Goal: Contribute content

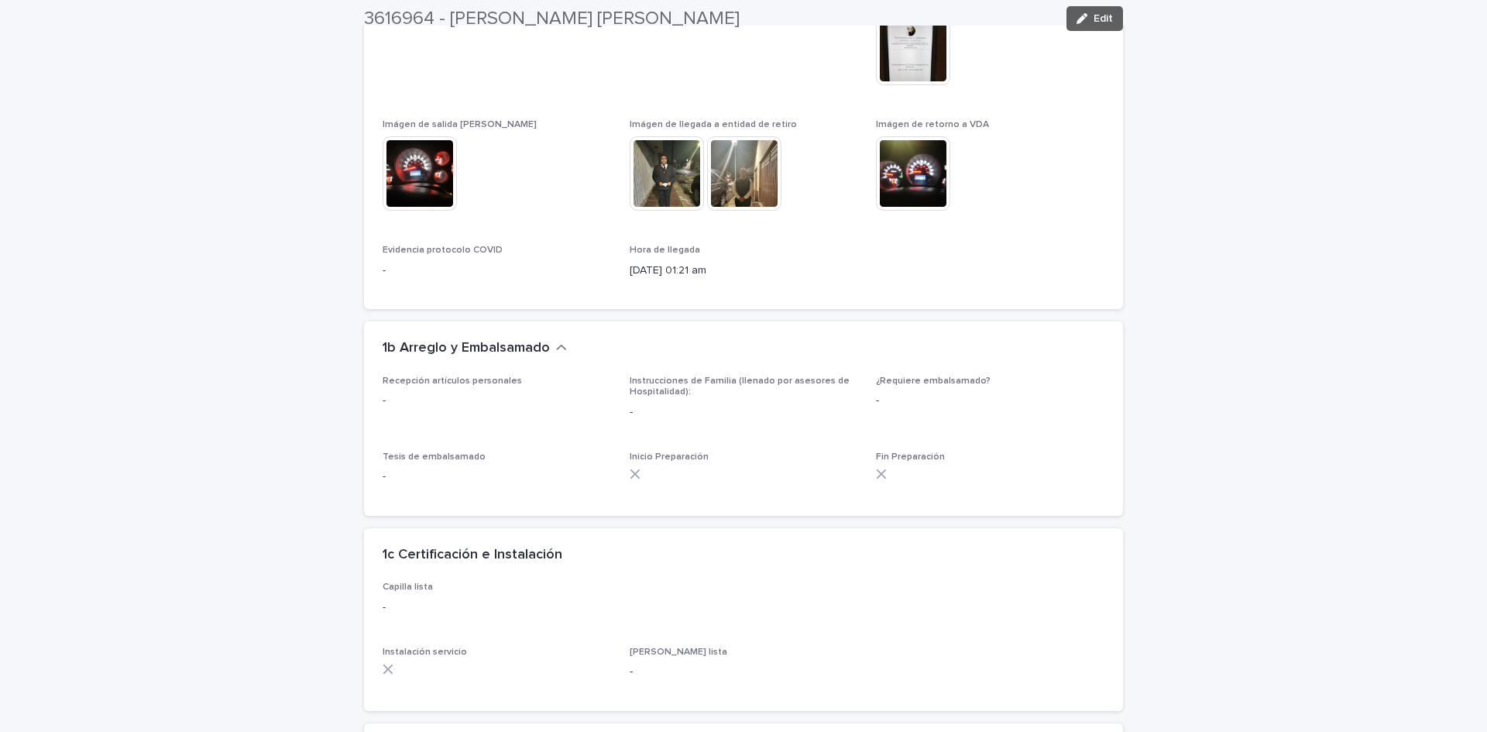
scroll to position [3590, 0]
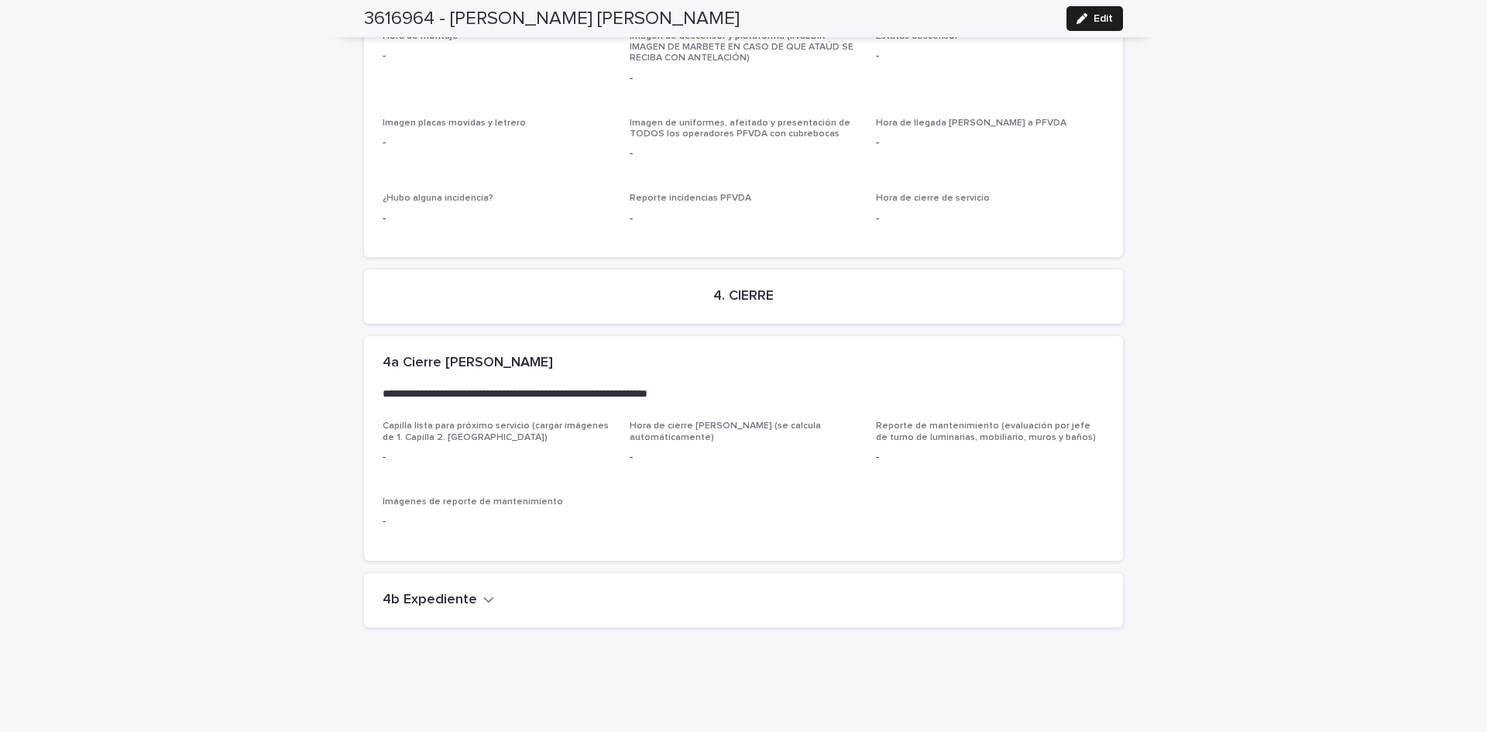
click at [483, 593] on icon "button" at bounding box center [488, 600] width 11 height 14
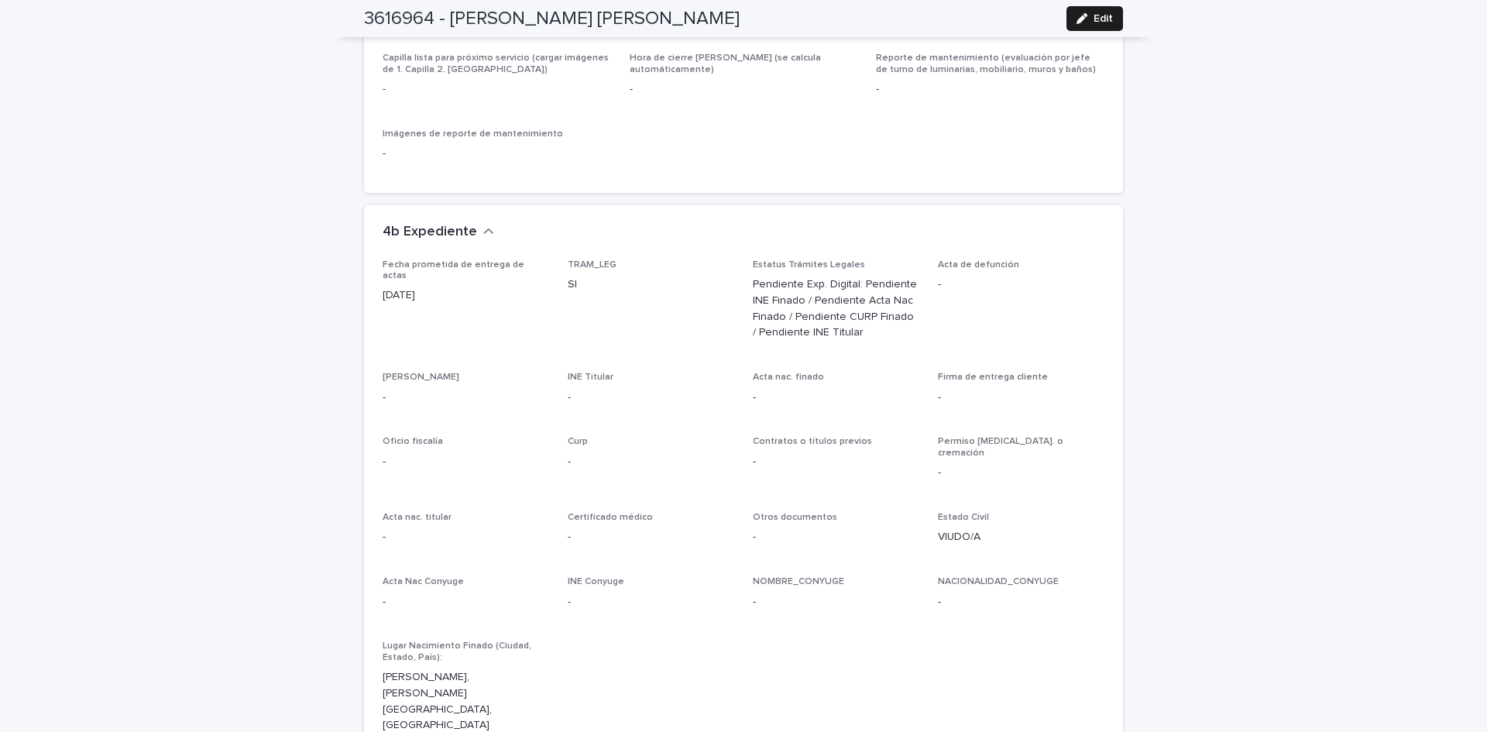
scroll to position [4052, 0]
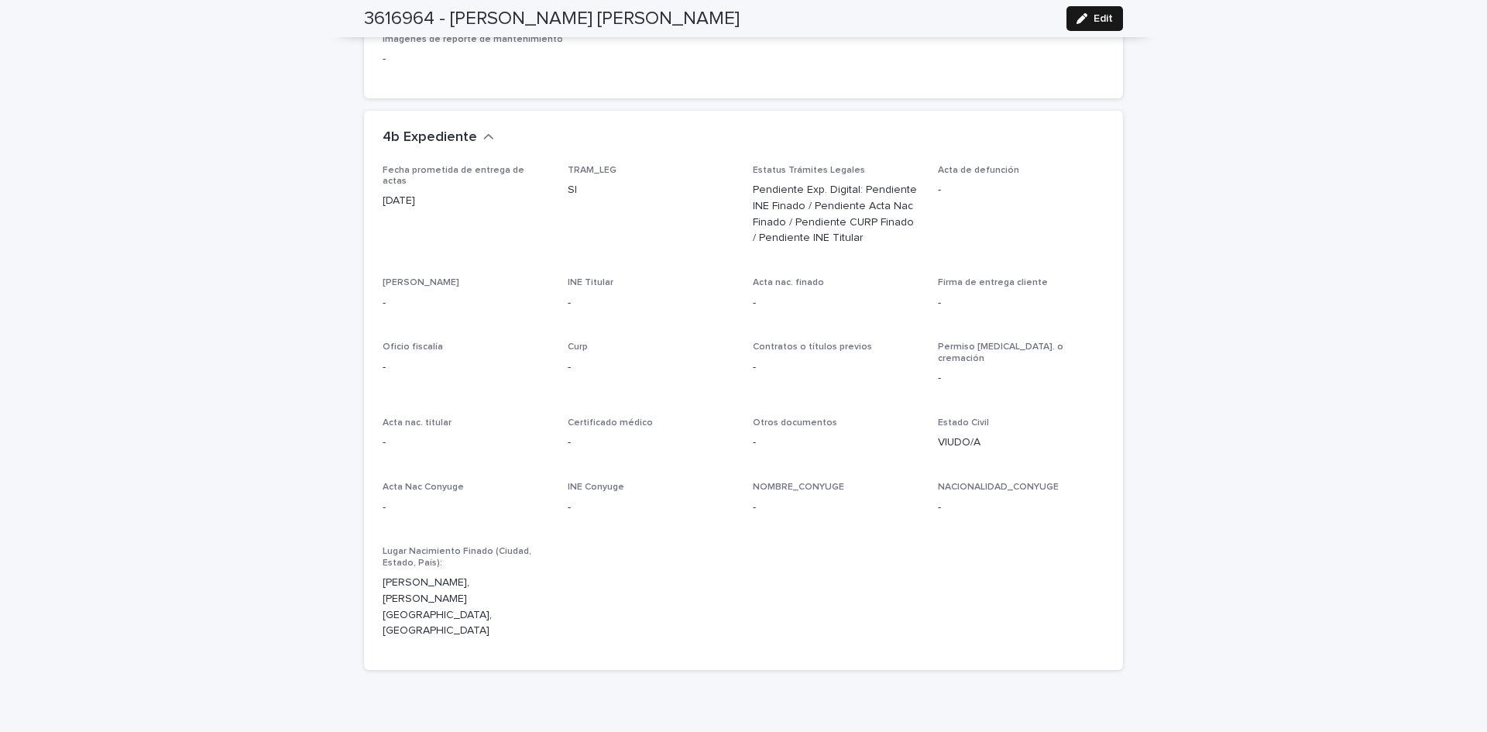
click at [1083, 15] on div "button" at bounding box center [1085, 18] width 17 height 11
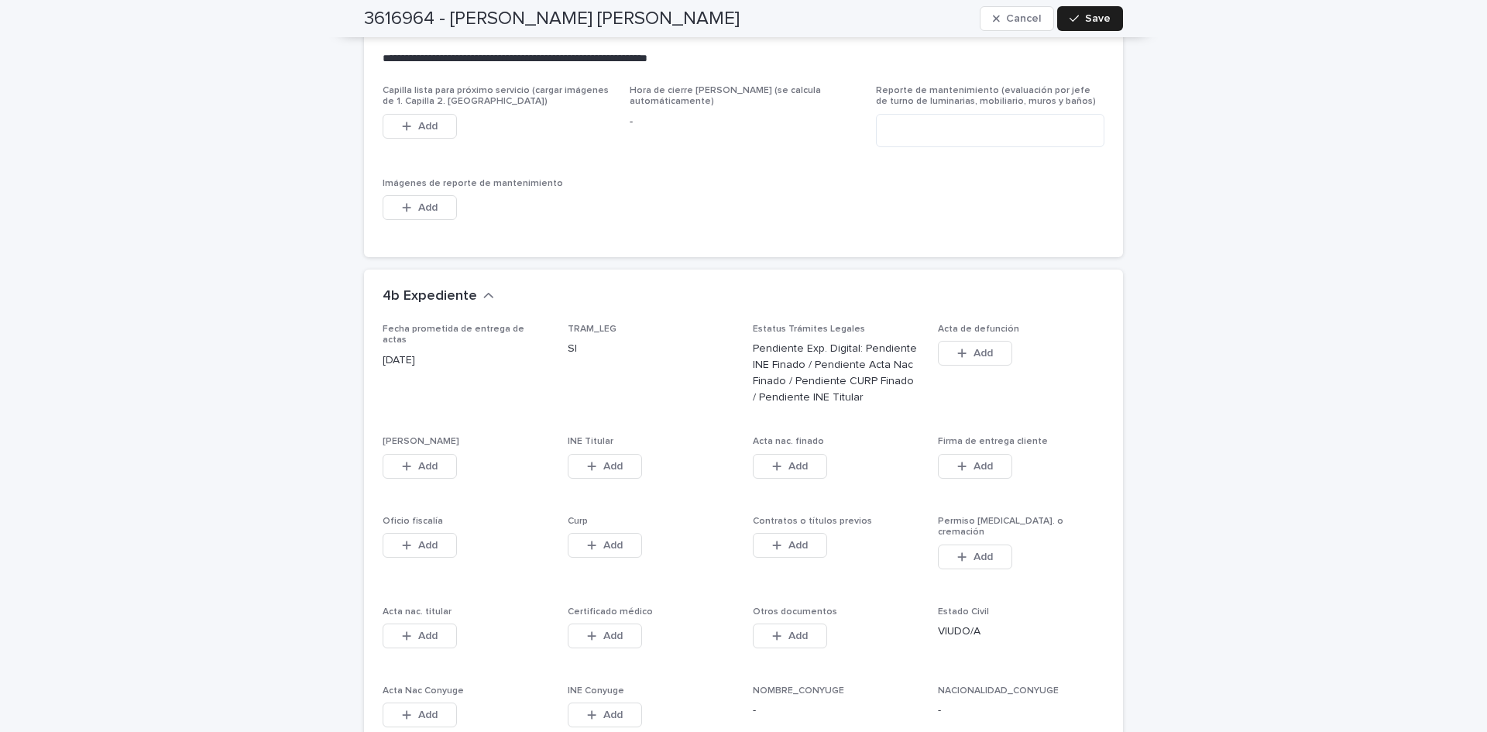
scroll to position [4586, 0]
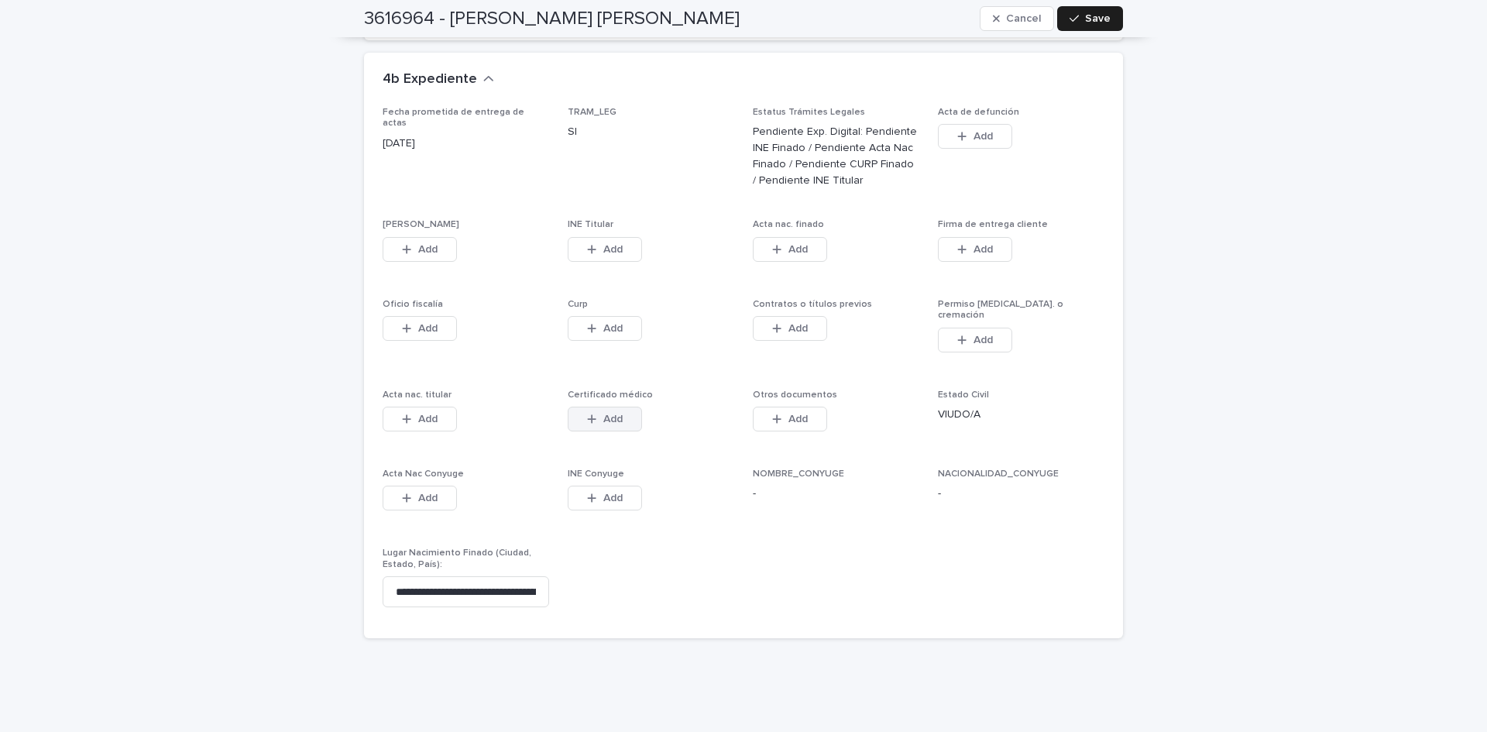
click at [620, 407] on button "Add" at bounding box center [605, 419] width 74 height 25
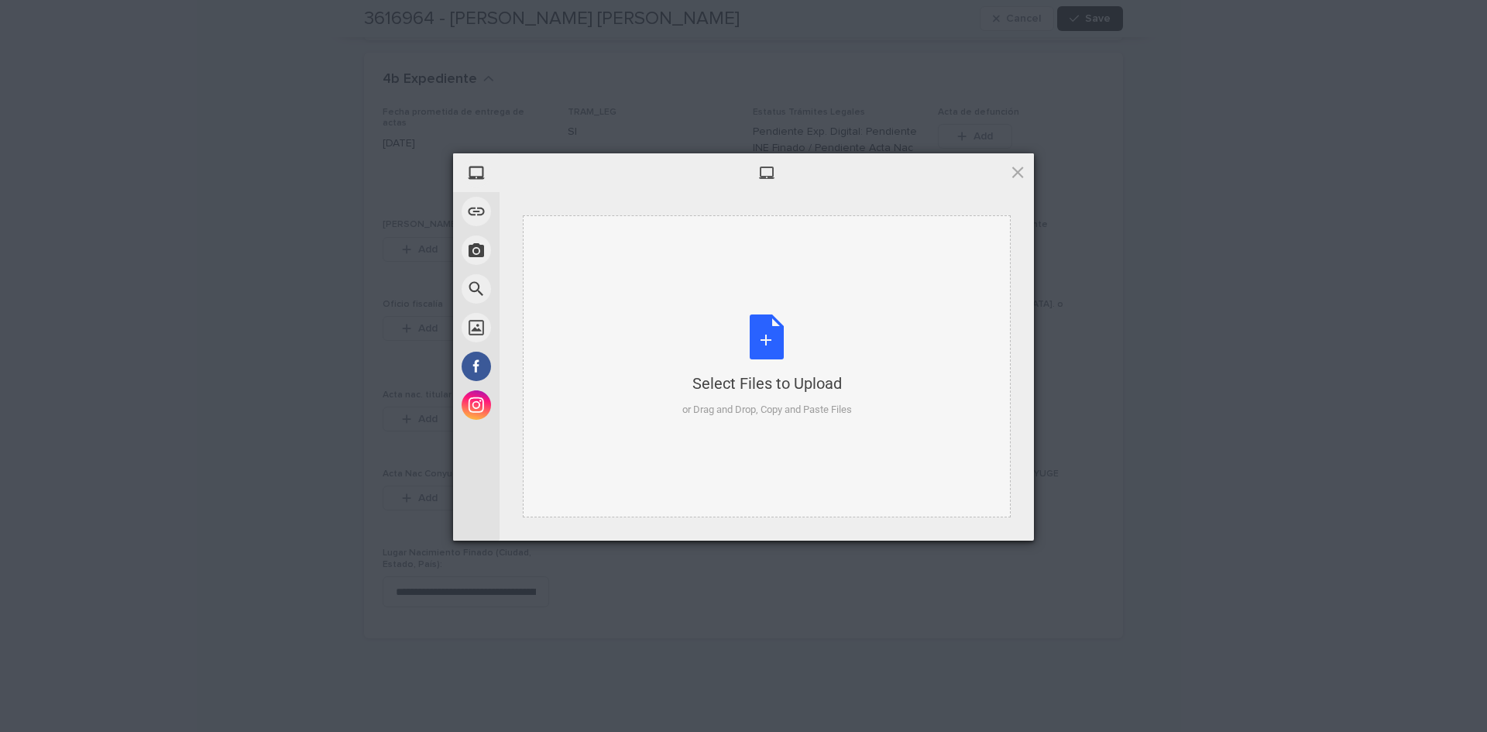
click at [762, 338] on div "Select Files to Upload or Drag and Drop, Copy and Paste Files" at bounding box center [767, 365] width 170 height 103
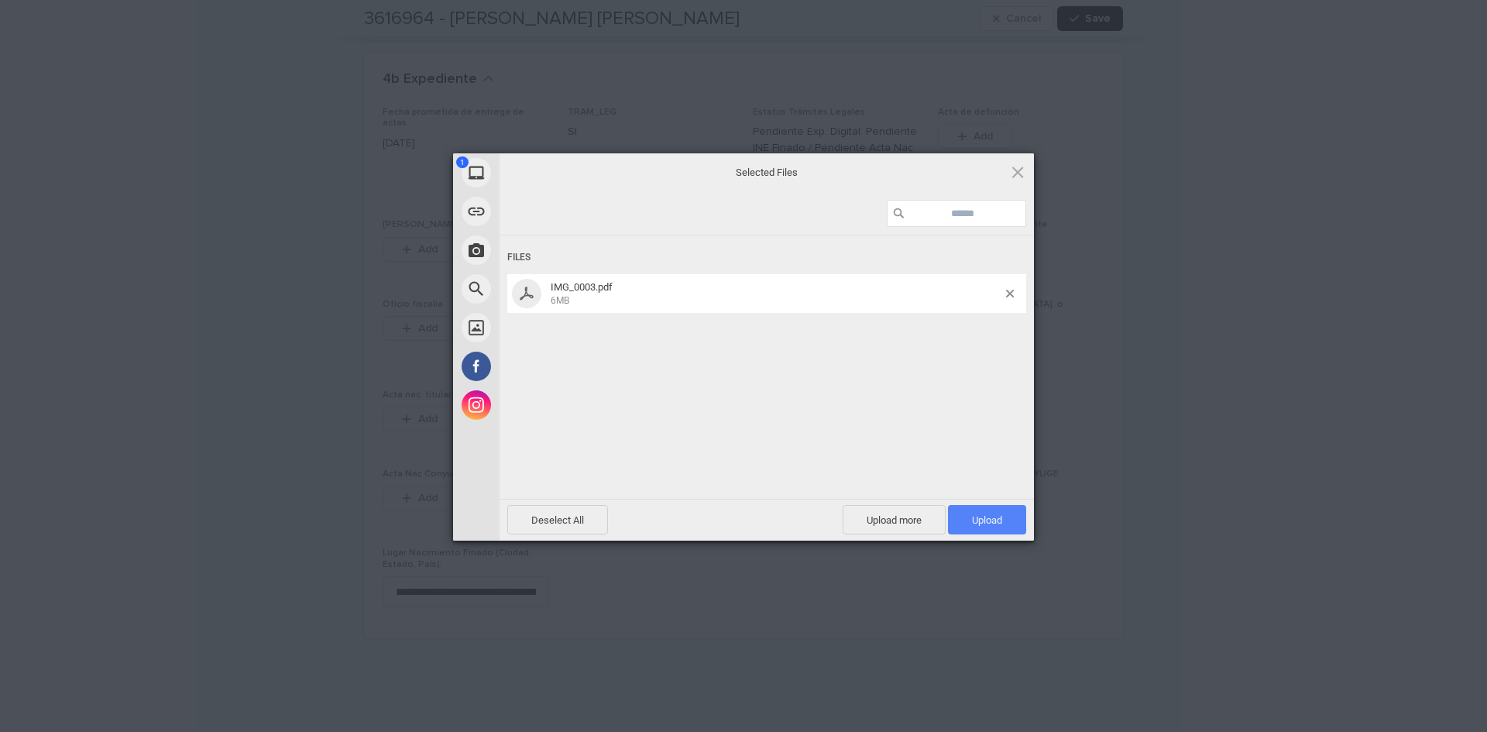
click at [976, 524] on span "Upload 1" at bounding box center [987, 520] width 30 height 12
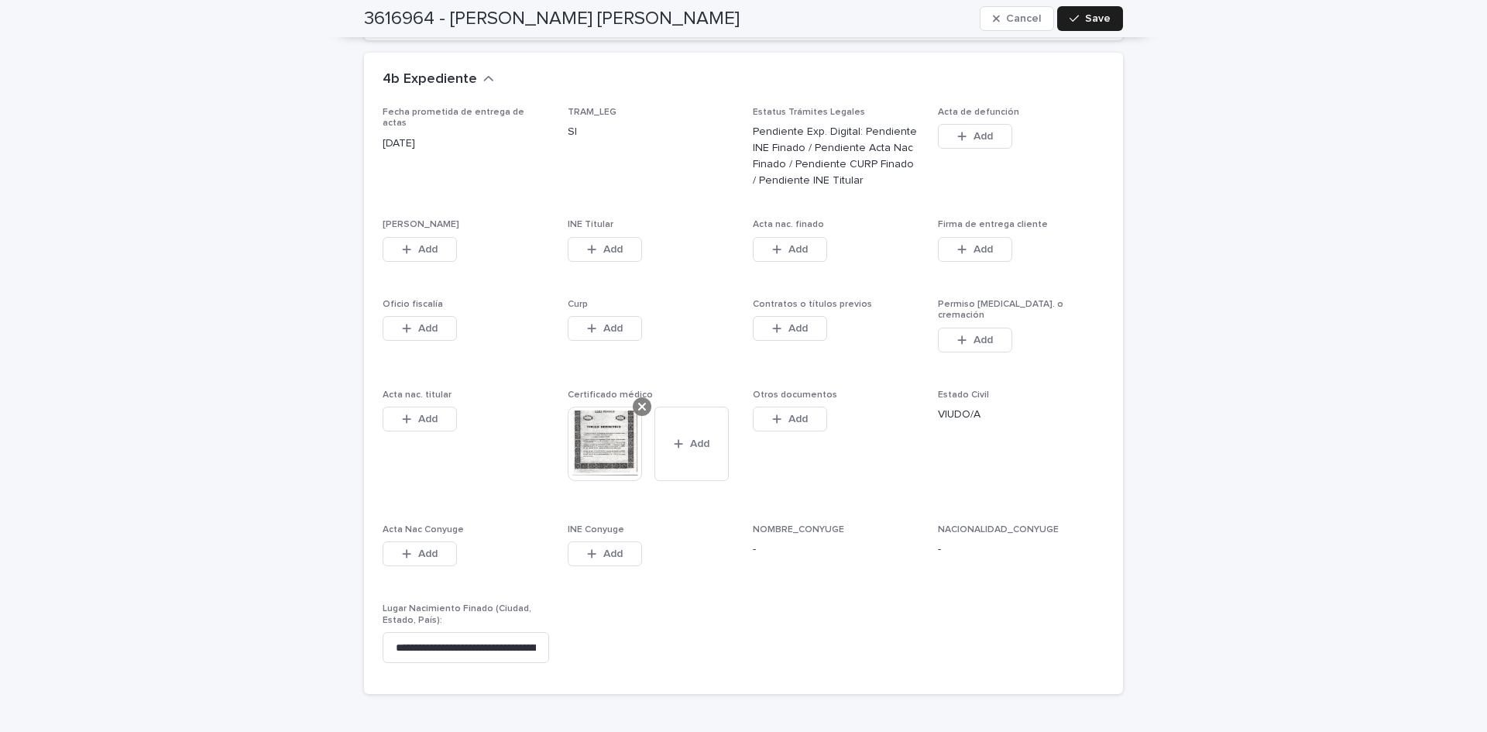
click at [643, 397] on div at bounding box center [642, 406] width 19 height 19
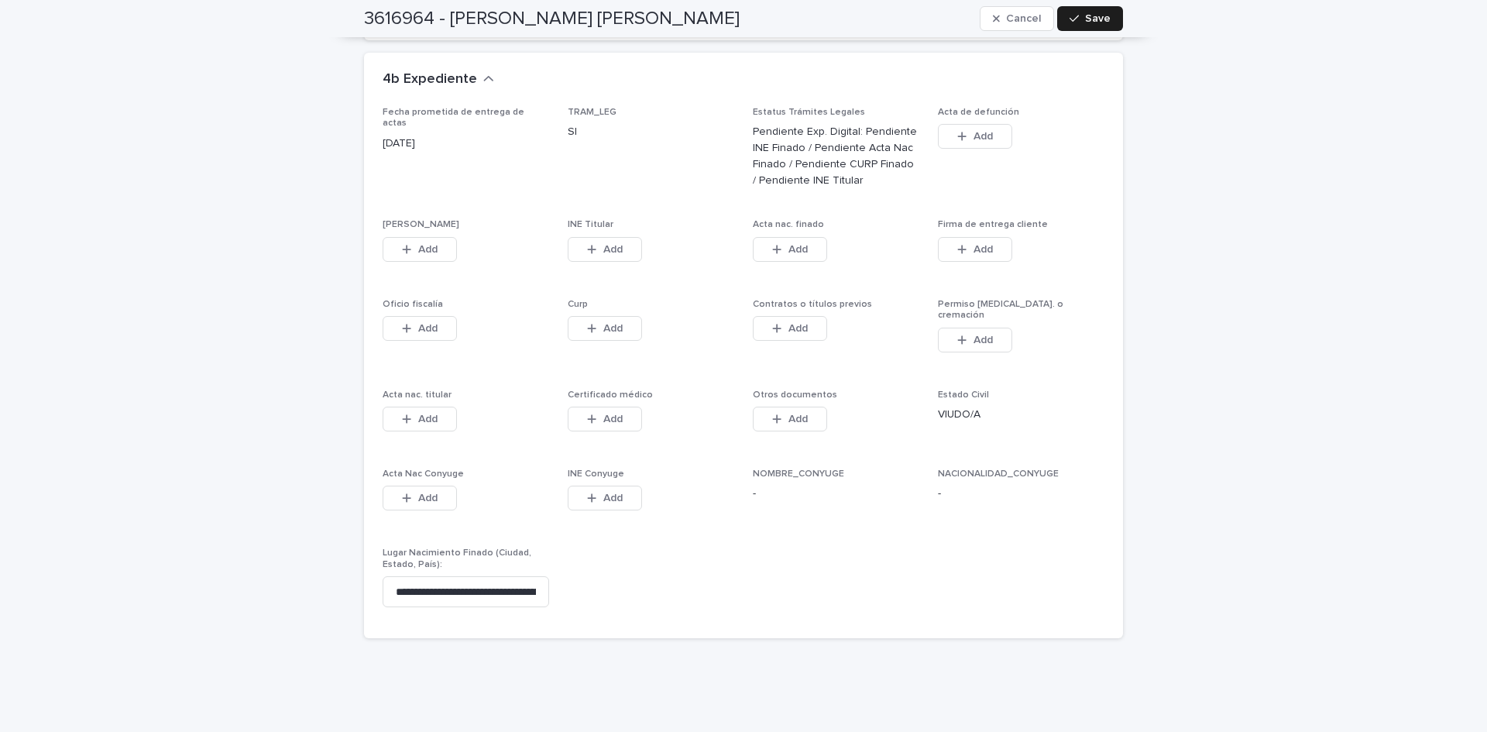
click at [874, 486] on p "-" at bounding box center [836, 494] width 167 height 16
click at [596, 407] on button "Add" at bounding box center [605, 419] width 74 height 25
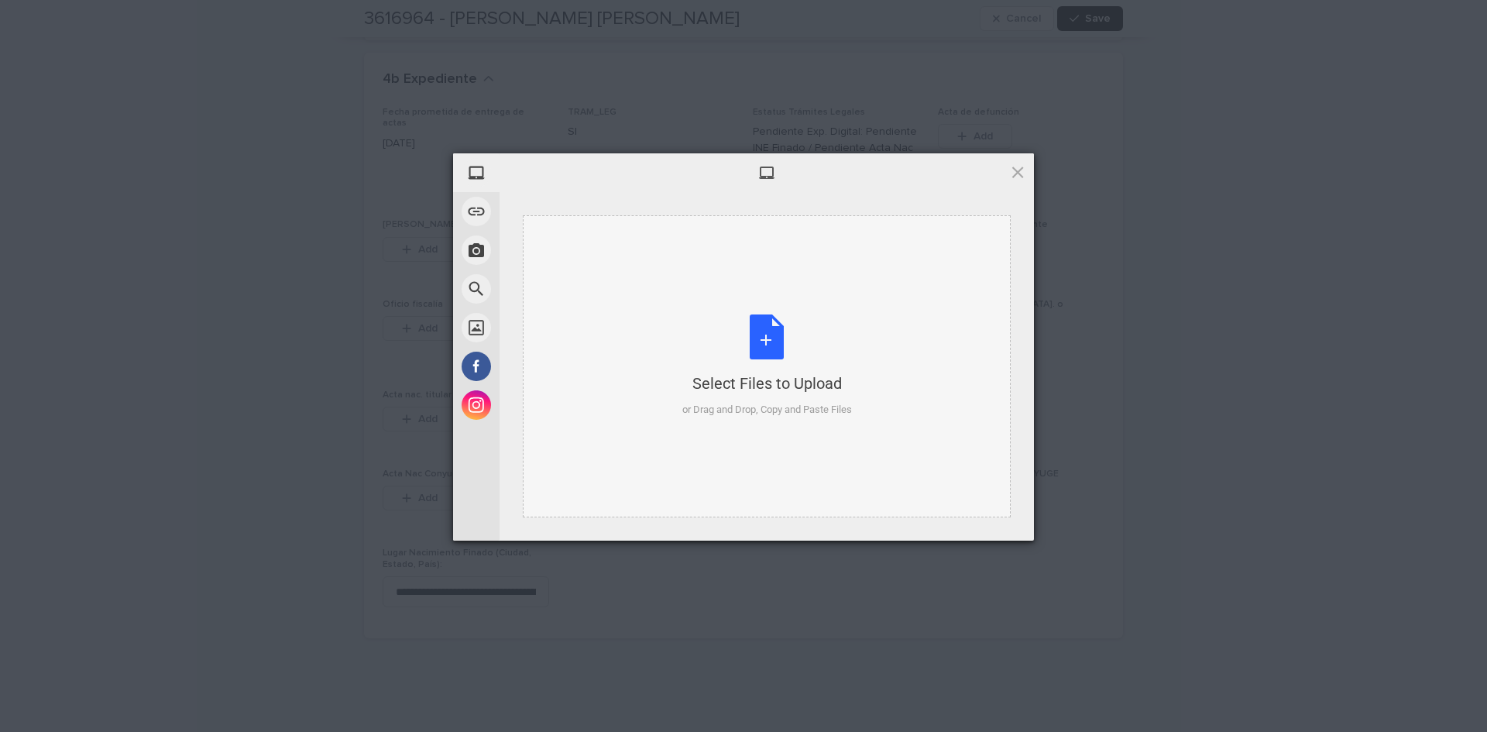
click at [782, 342] on div "Select Files to Upload or Drag and Drop, Copy and Paste Files" at bounding box center [767, 365] width 170 height 103
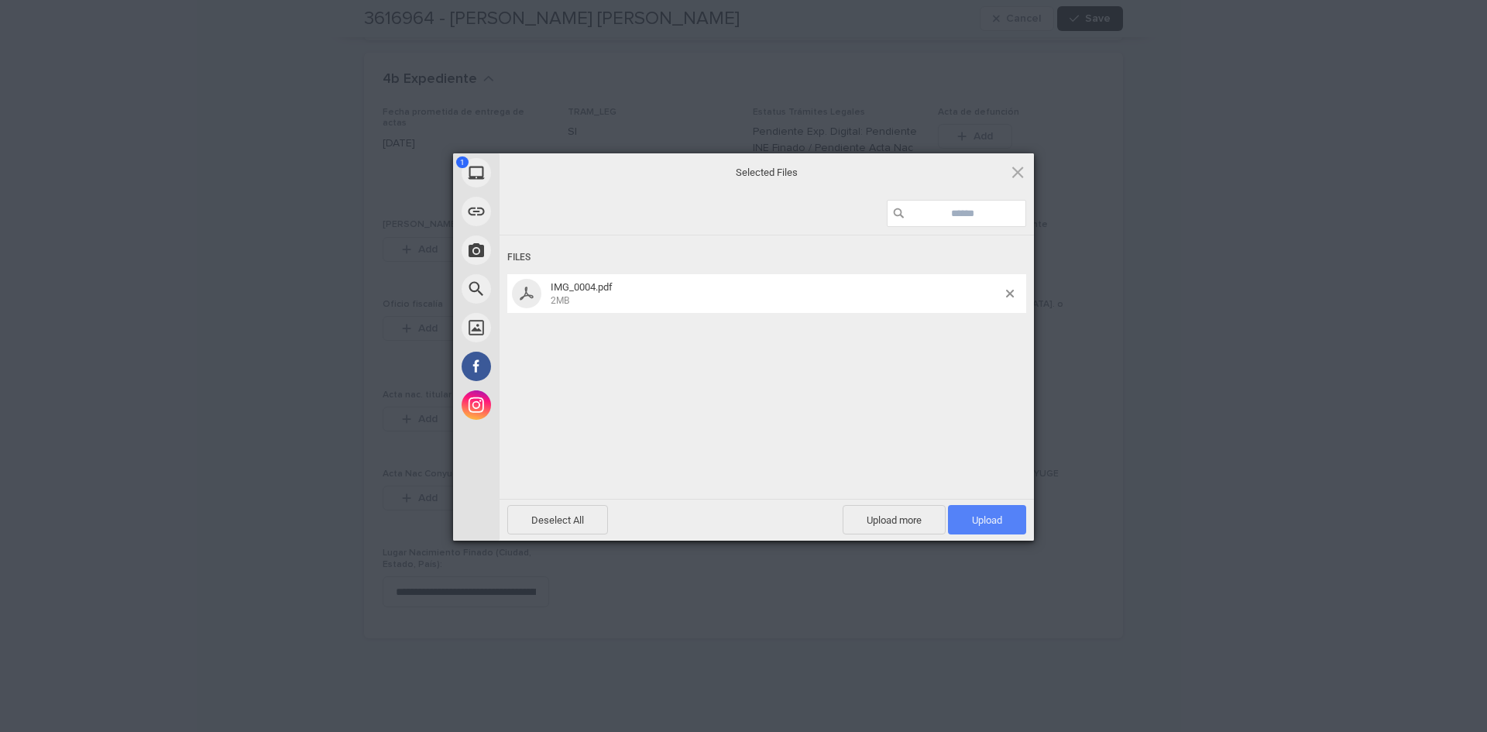
click at [966, 508] on span "Upload 1" at bounding box center [987, 519] width 78 height 29
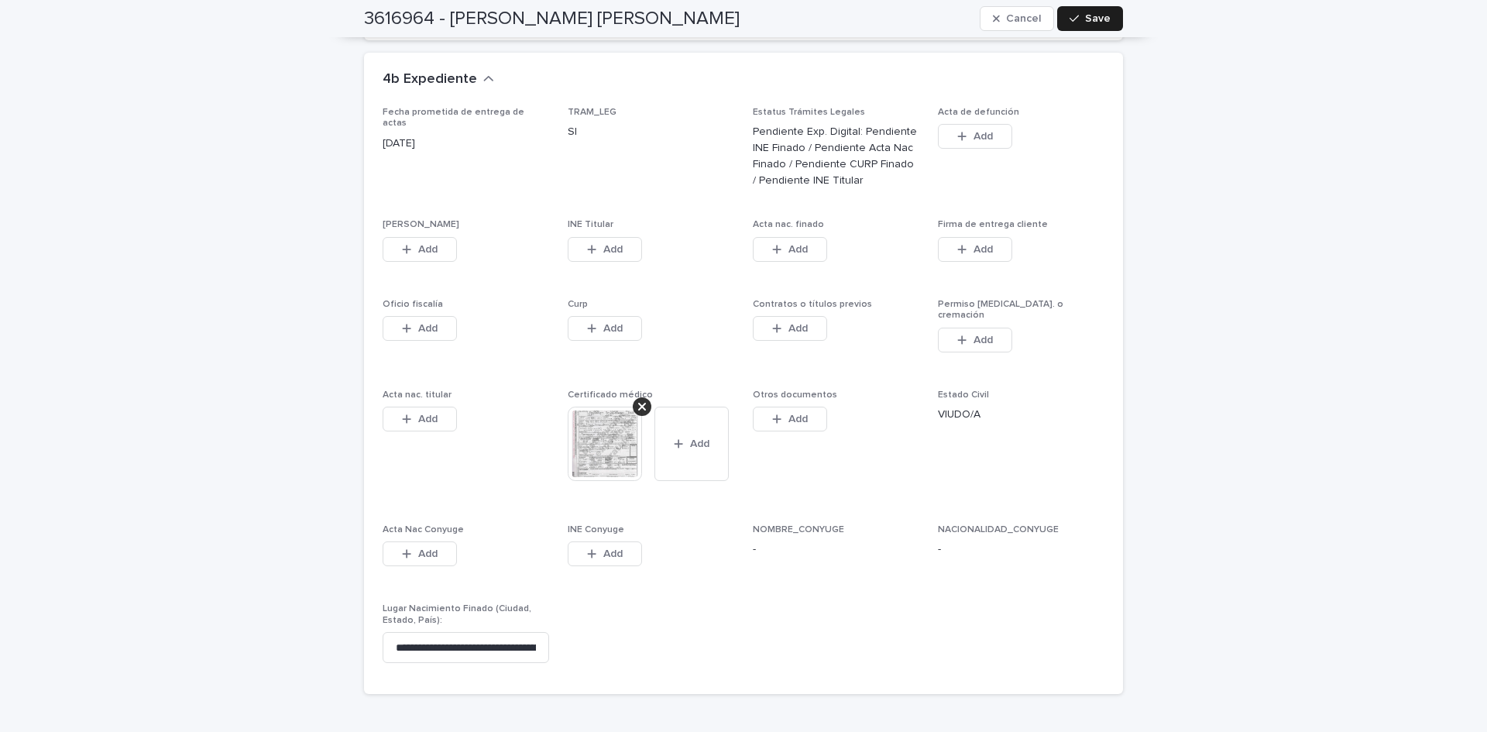
drag, startPoint x: 858, startPoint y: 445, endPoint x: 373, endPoint y: 205, distance: 541.8
click at [858, 445] on span "Otros documentos This file cannot be opened Download File Add" at bounding box center [836, 448] width 167 height 116
click at [408, 244] on div "button" at bounding box center [409, 249] width 15 height 11
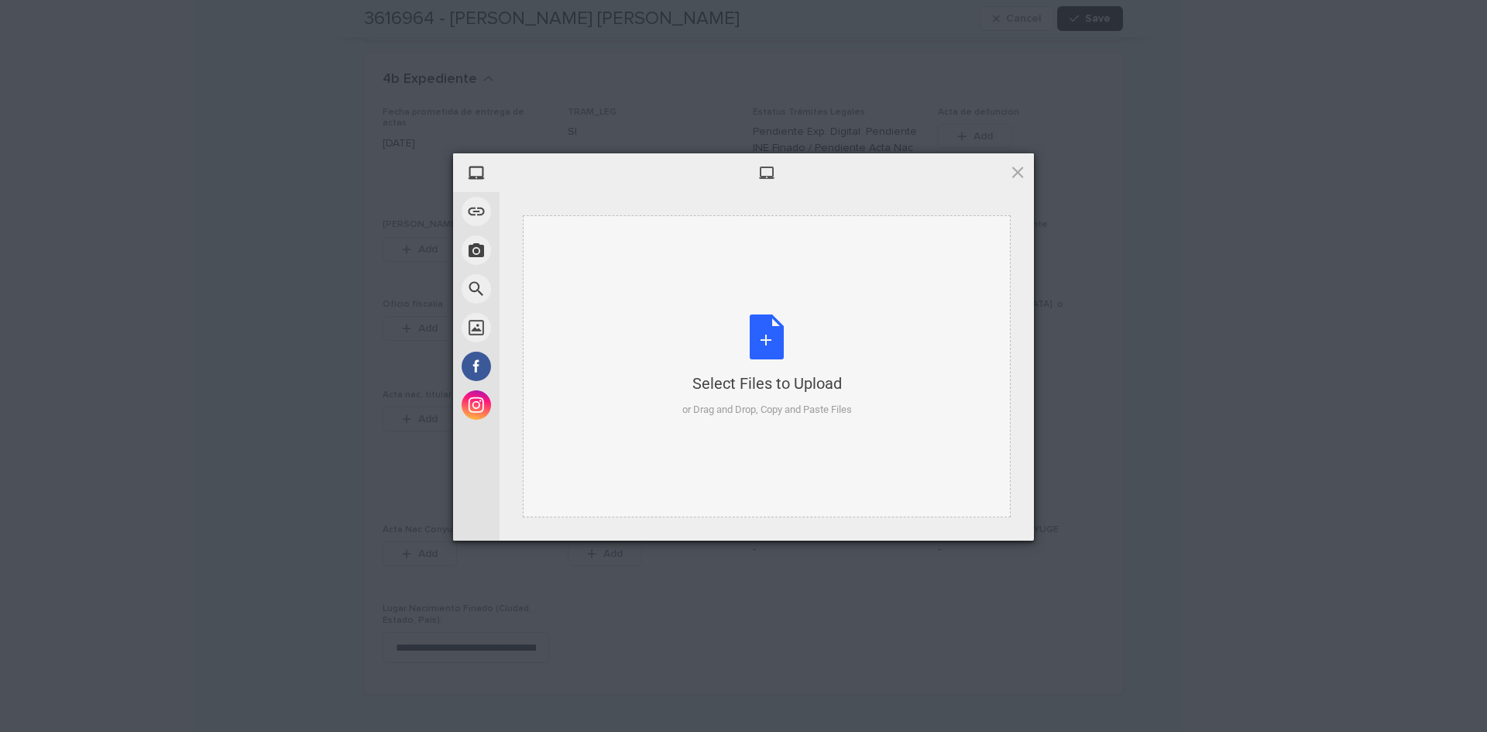
click at [771, 344] on div "Select Files to Upload or Drag and Drop, Copy and Paste Files" at bounding box center [767, 365] width 170 height 103
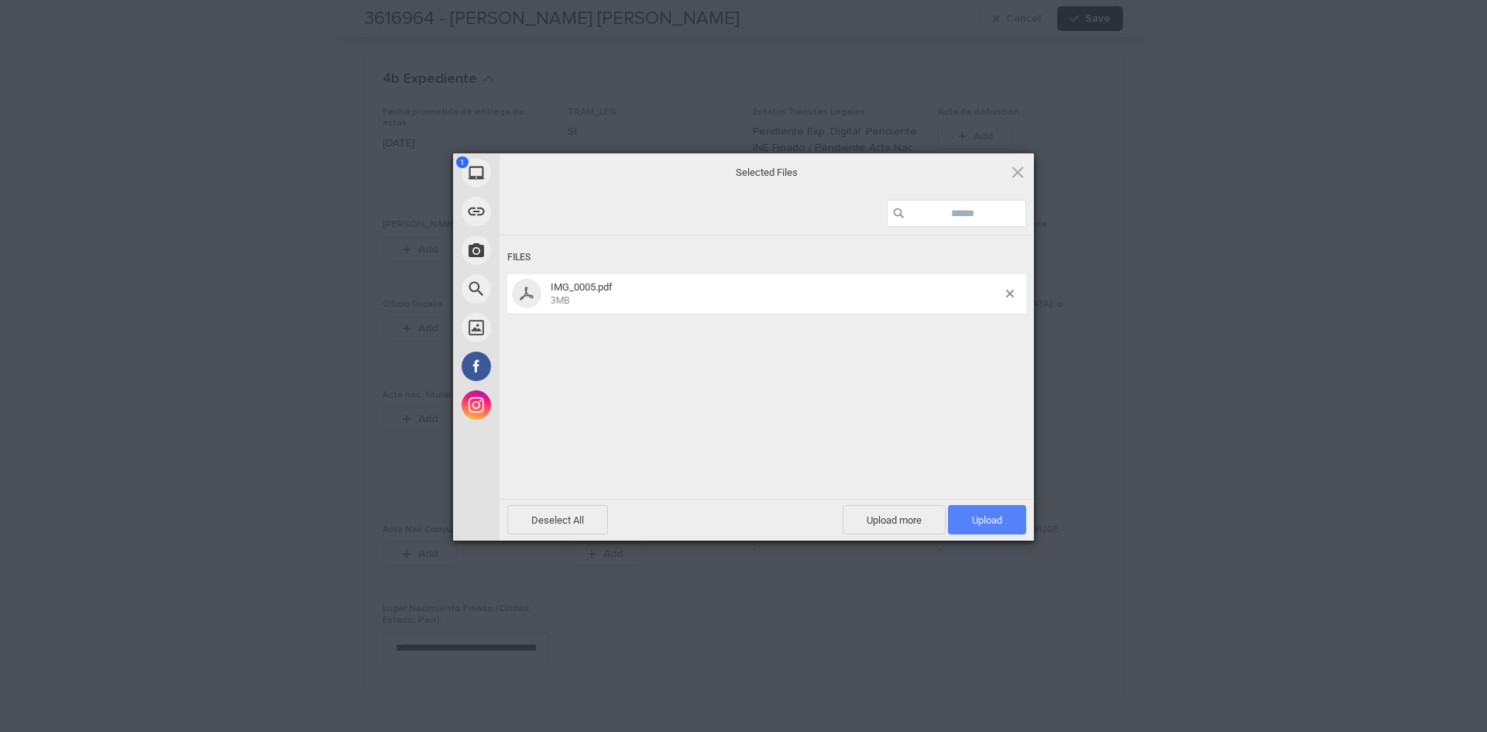
click at [954, 509] on span "Upload 1" at bounding box center [987, 519] width 78 height 29
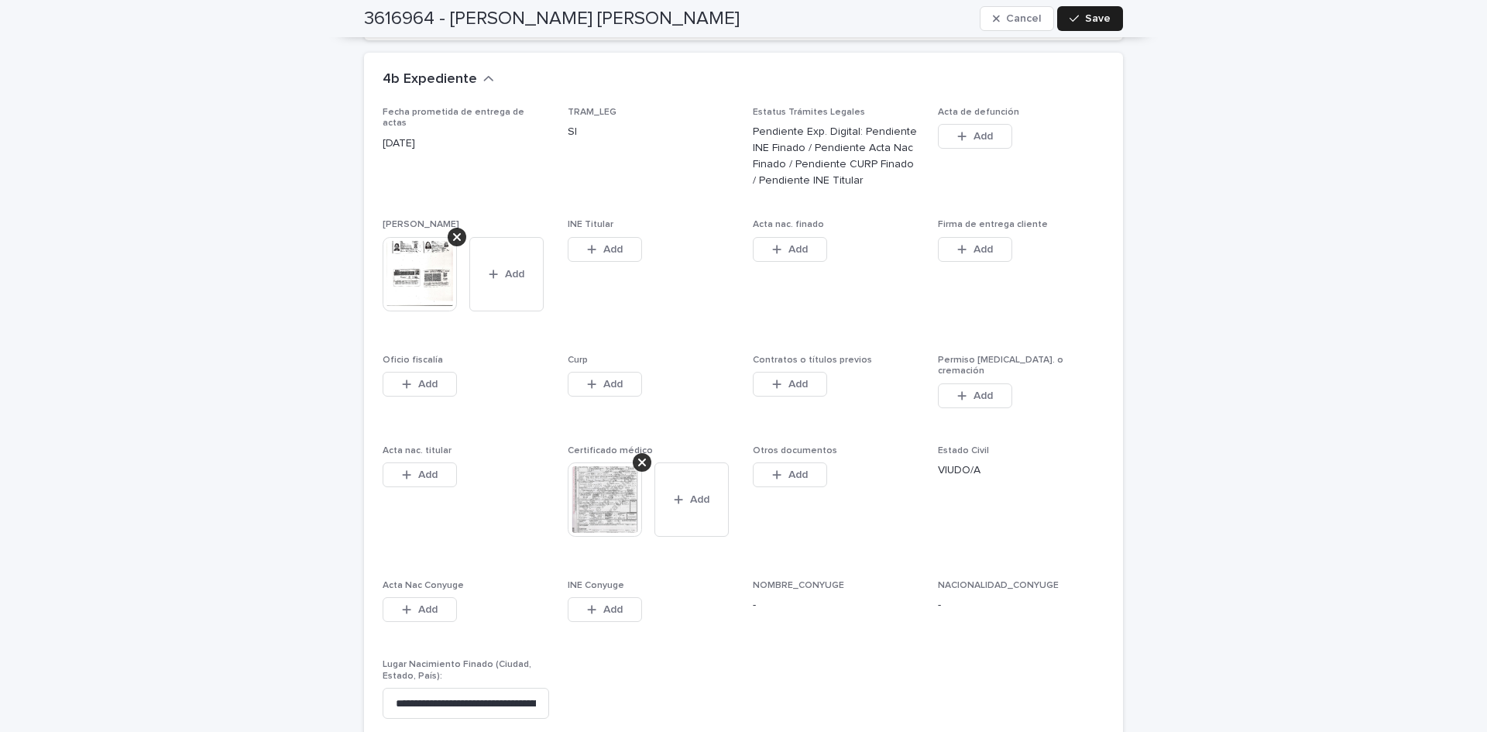
click at [575, 237] on button "Add" at bounding box center [605, 249] width 74 height 25
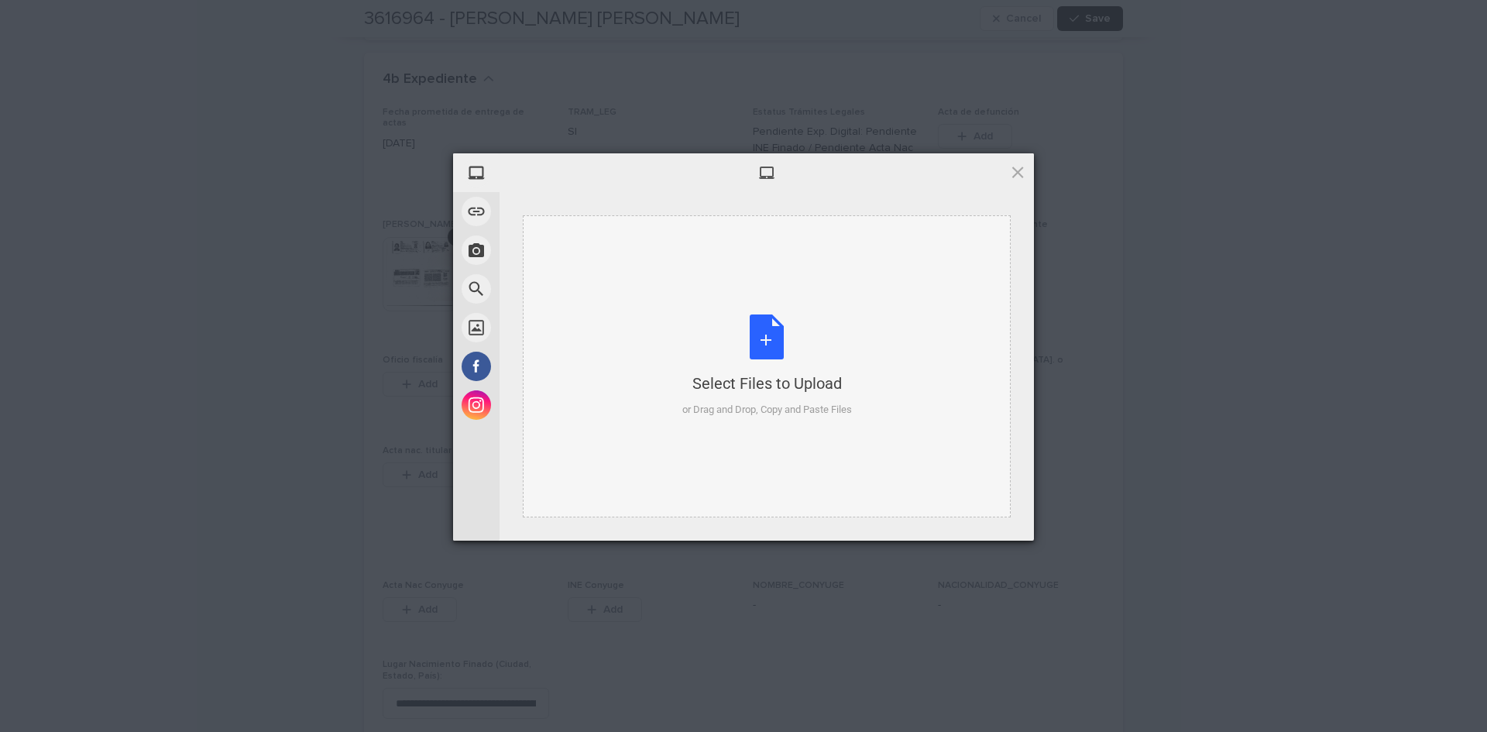
click at [780, 340] on div "Select Files to Upload or Drag and Drop, Copy and Paste Files" at bounding box center [767, 365] width 170 height 103
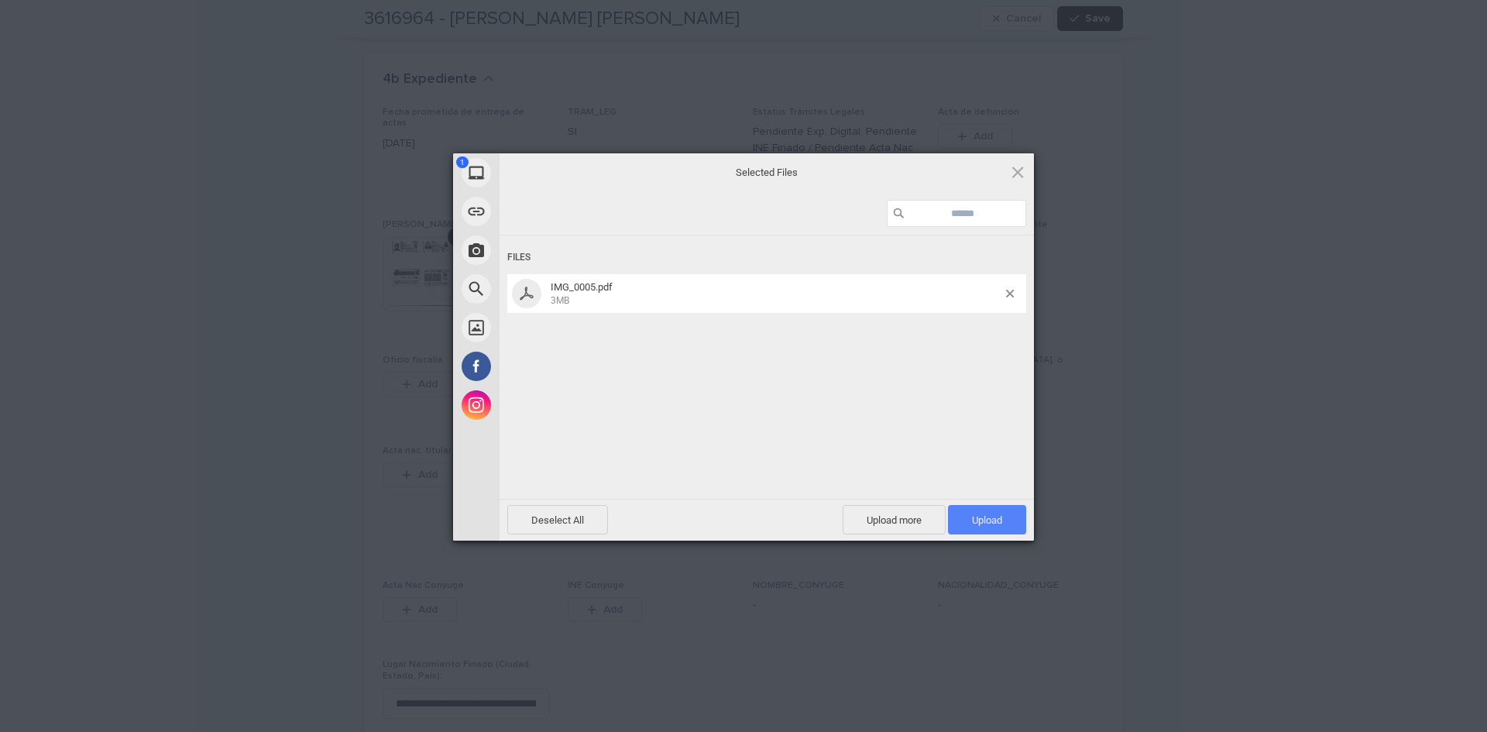
click at [982, 509] on span "Upload 1" at bounding box center [987, 519] width 78 height 29
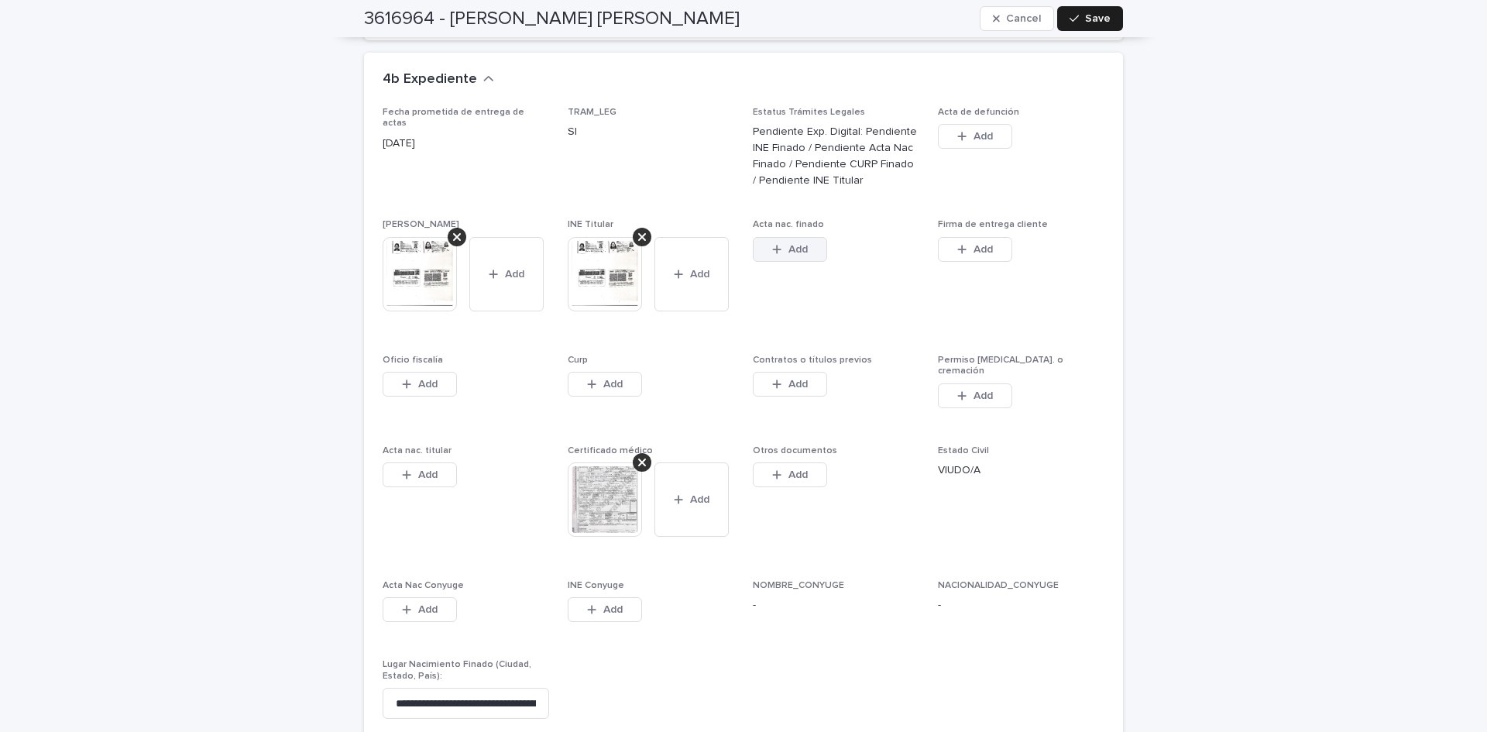
click at [772, 244] on icon "button" at bounding box center [776, 249] width 9 height 11
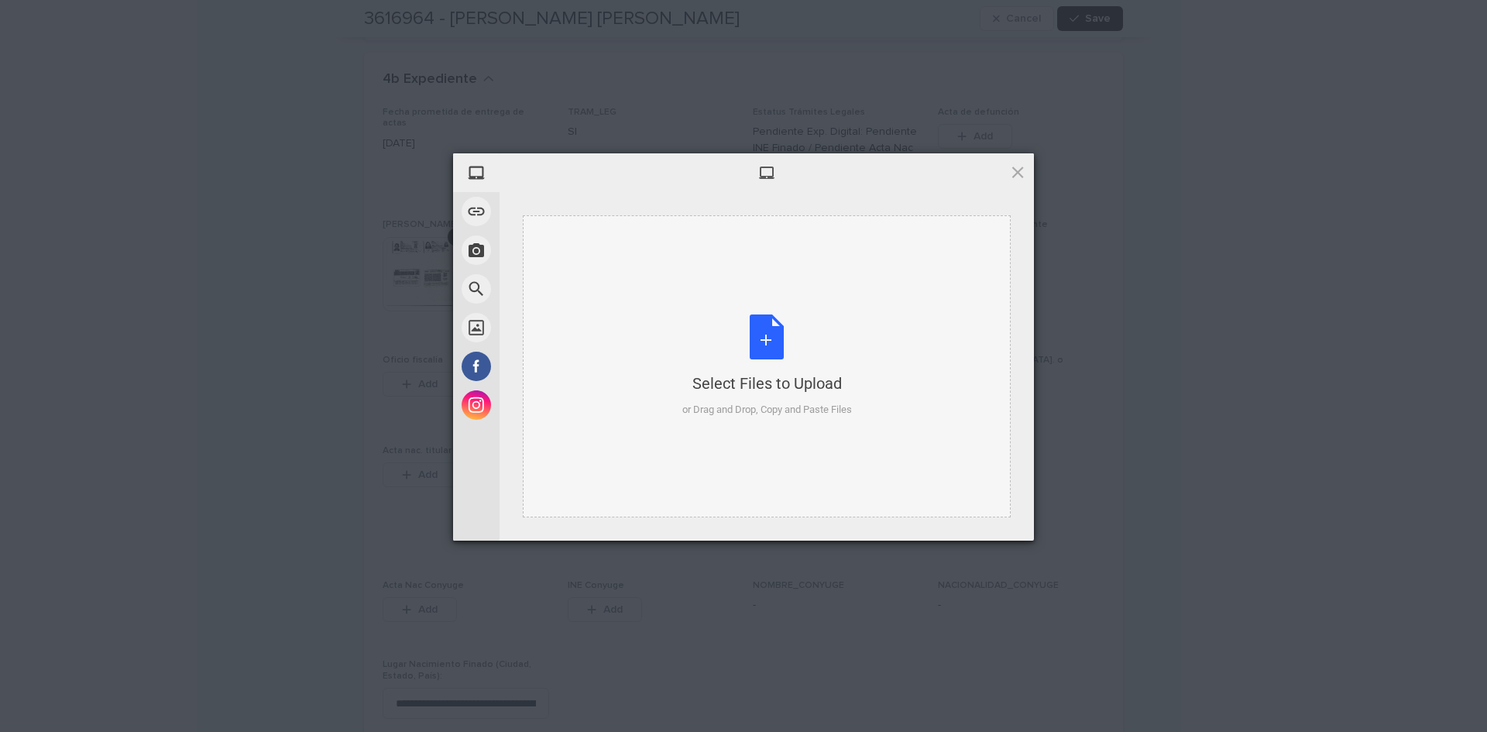
click at [759, 337] on div "Select Files to Upload or Drag and Drop, Copy and Paste Files" at bounding box center [767, 365] width 170 height 103
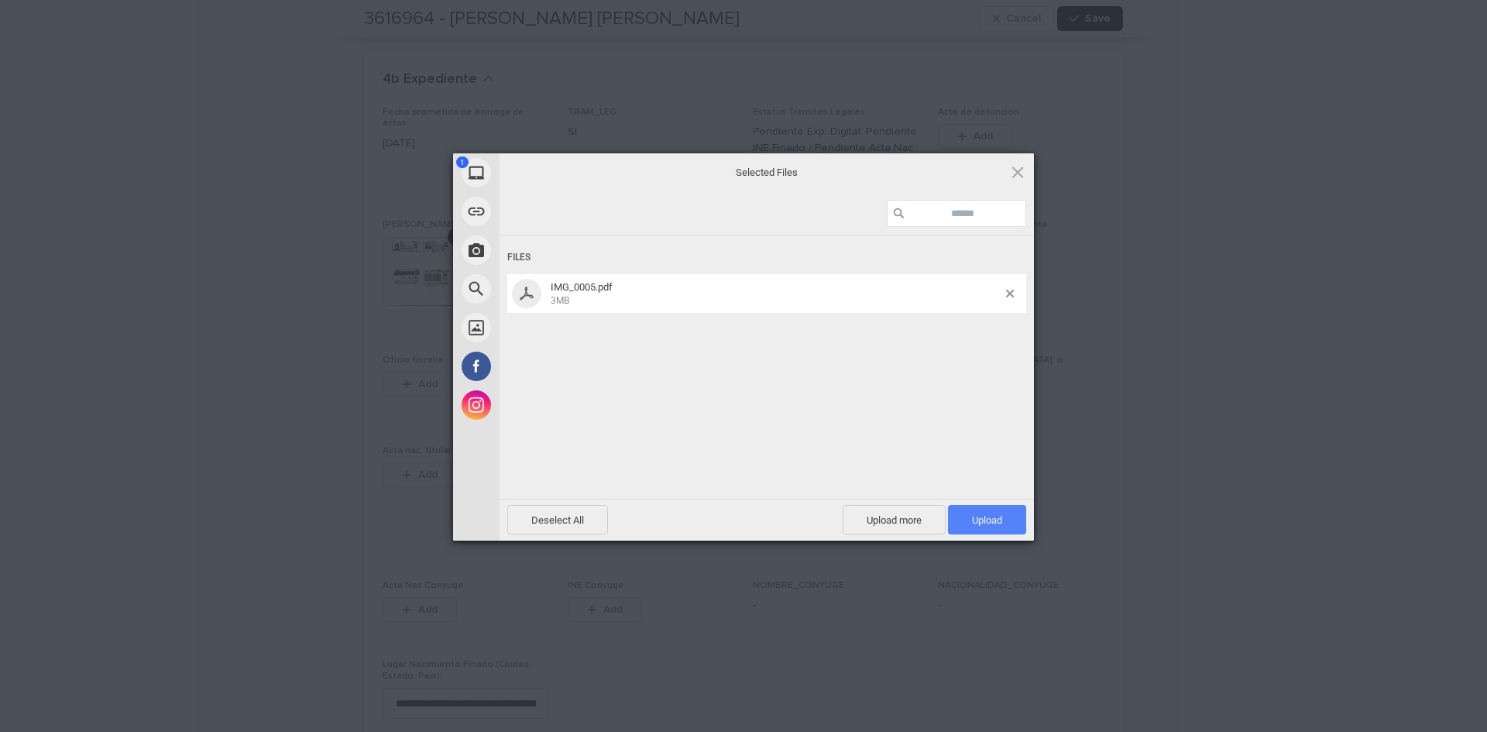
click at [990, 510] on span "Upload 1" at bounding box center [987, 519] width 78 height 29
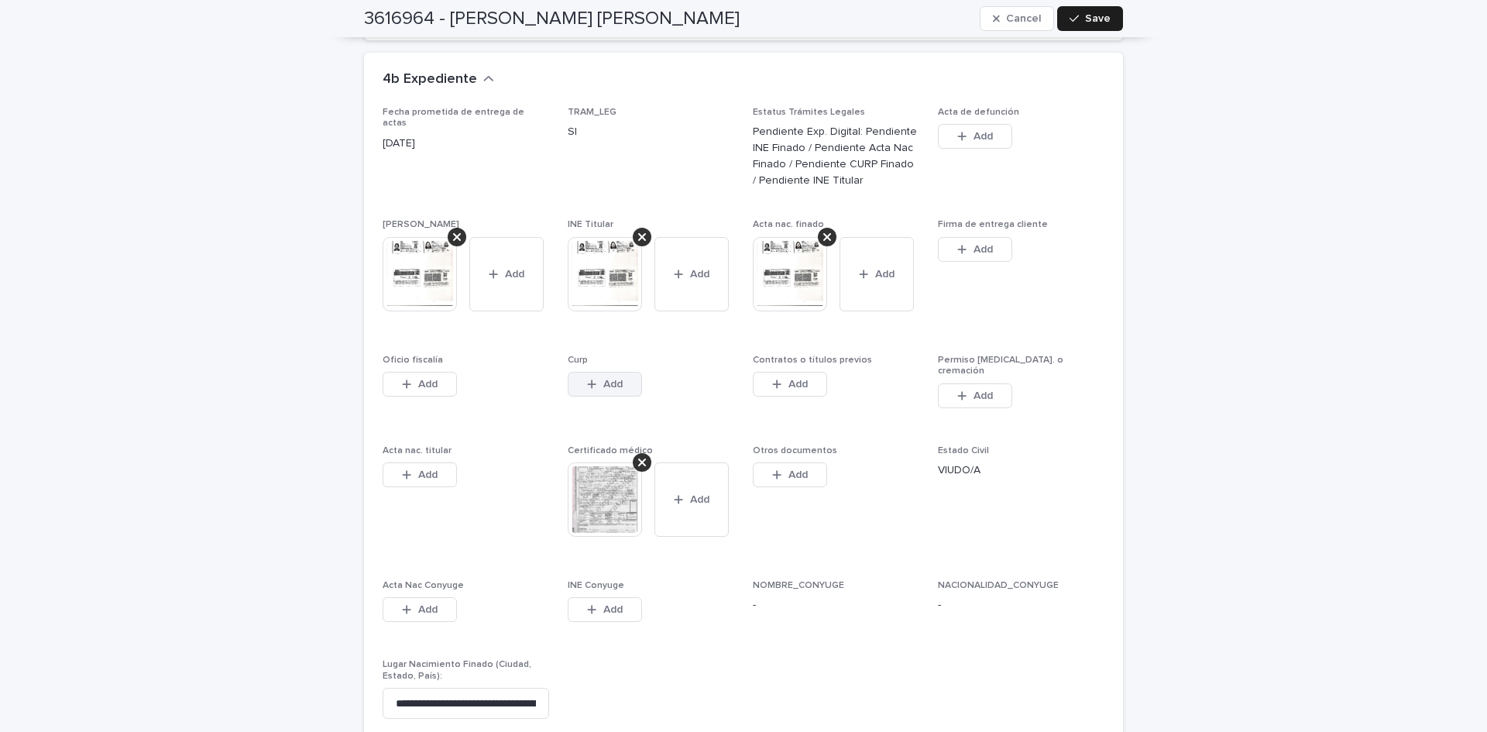
click at [605, 379] on span "Add" at bounding box center [612, 384] width 19 height 11
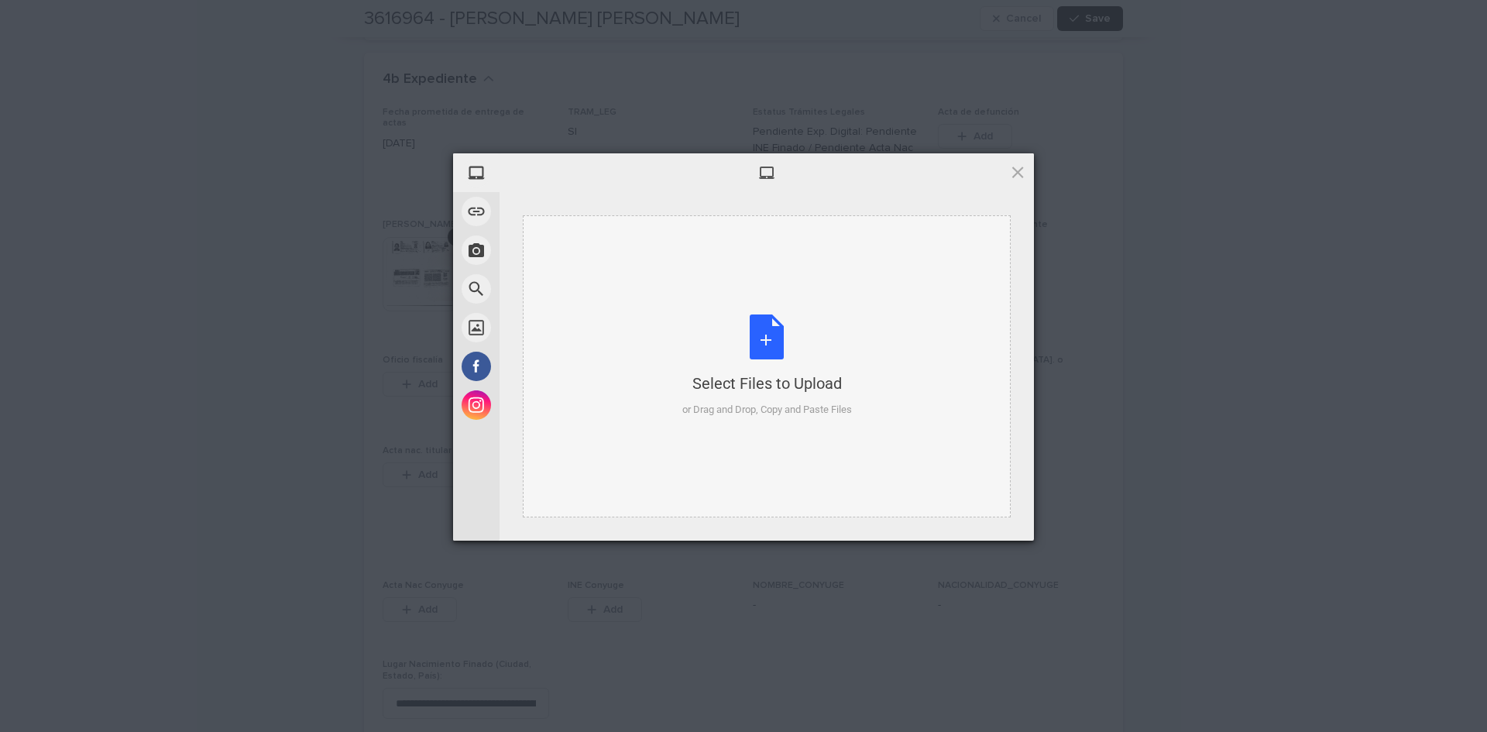
click at [775, 341] on div "Select Files to Upload or Drag and Drop, Copy and Paste Files" at bounding box center [767, 365] width 170 height 103
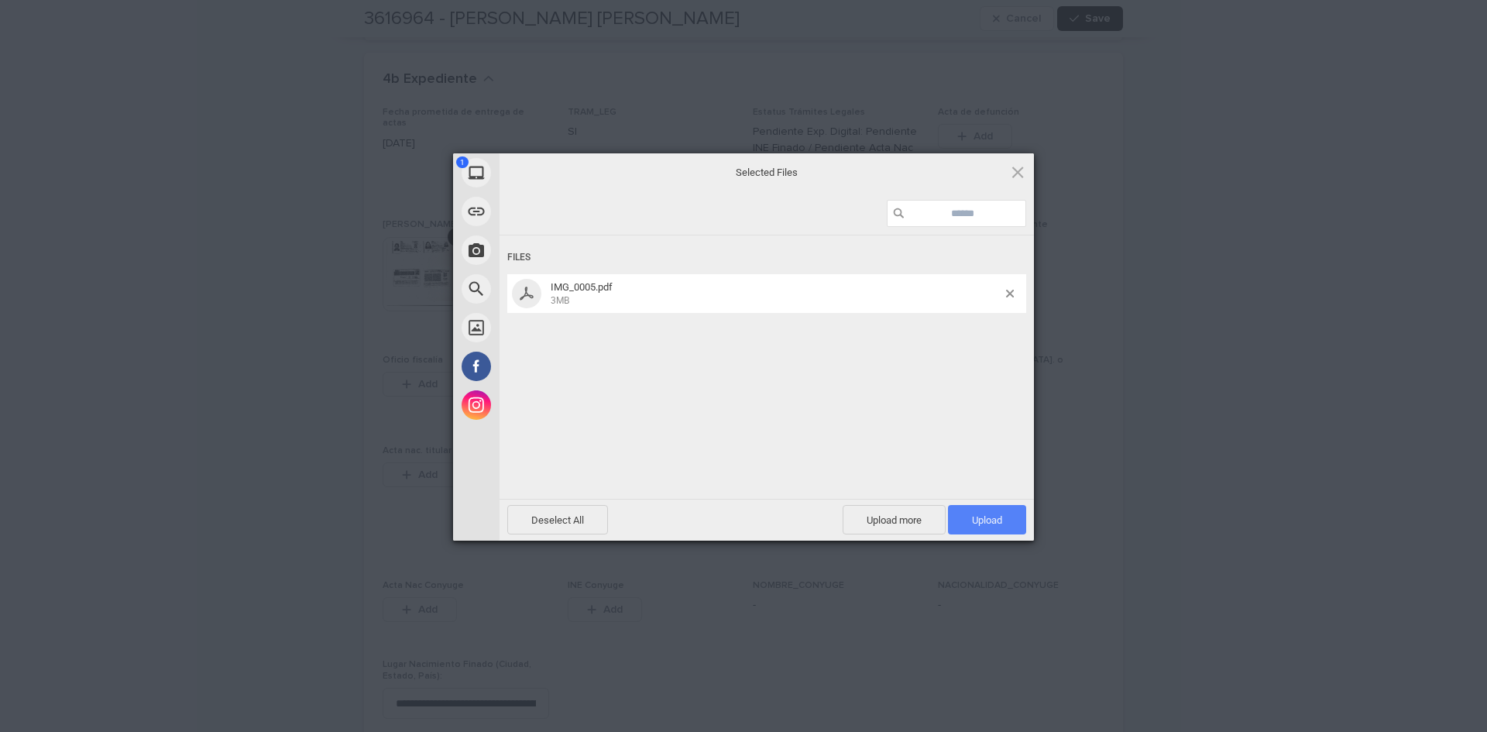
click at [1019, 514] on span "Upload 1" at bounding box center [987, 519] width 78 height 29
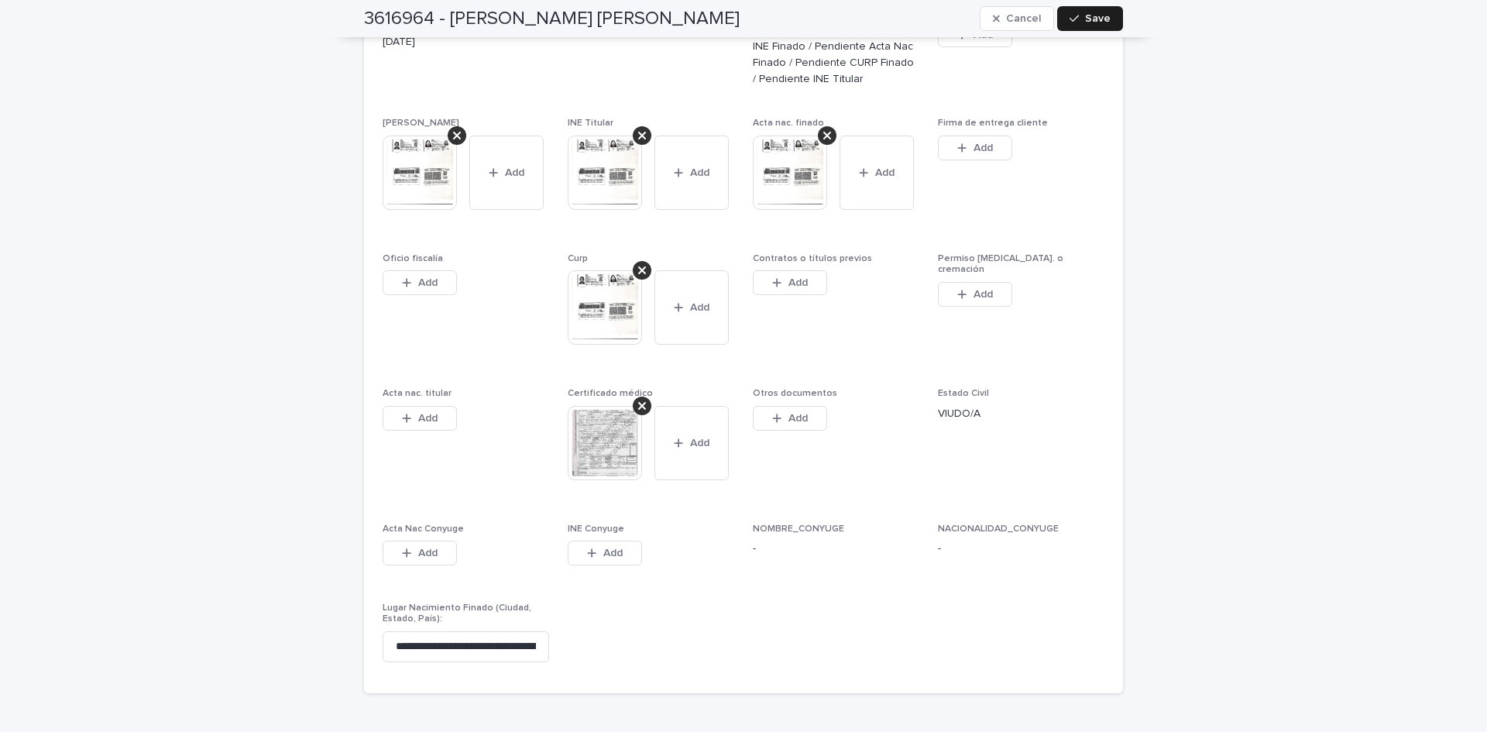
scroll to position [4753, 0]
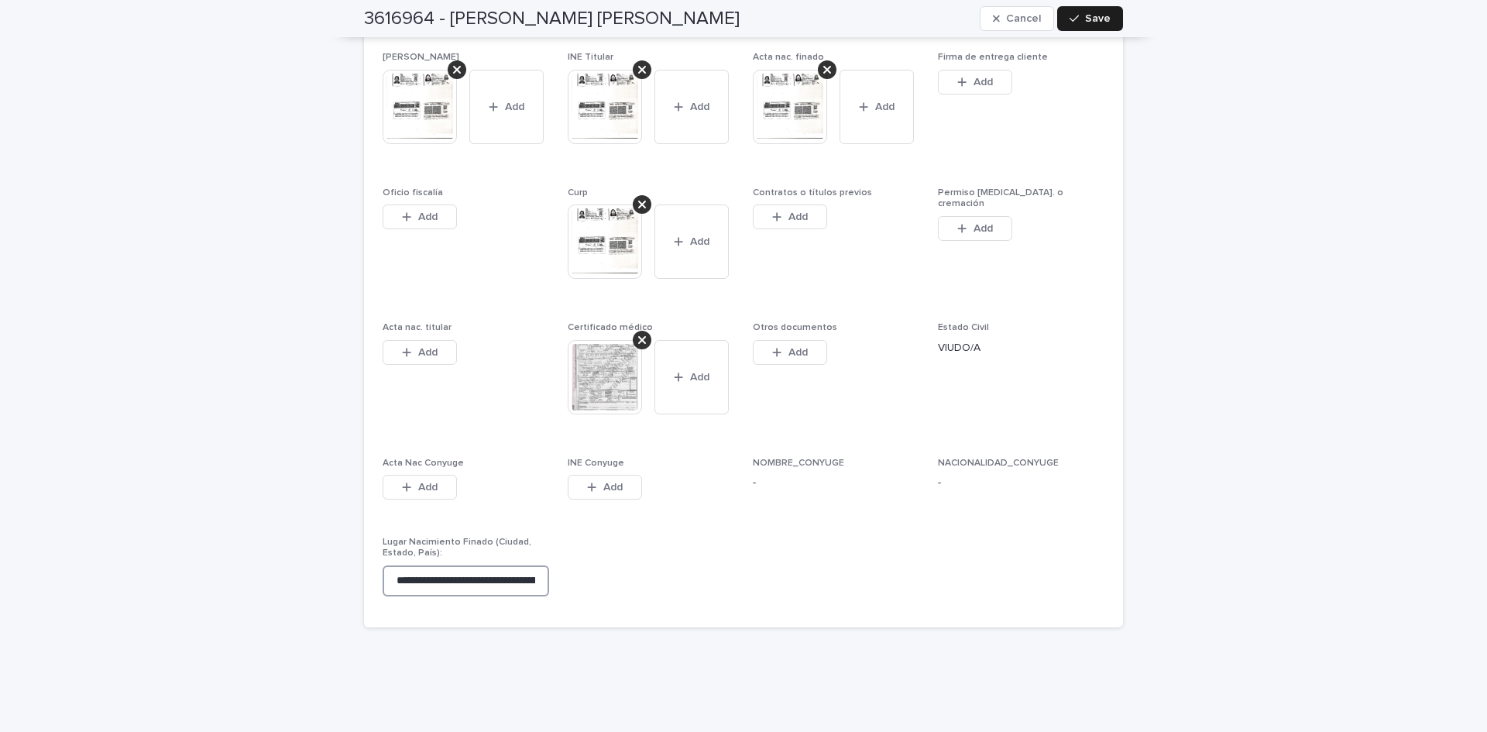
click at [453, 565] on input "**********" at bounding box center [466, 580] width 167 height 31
type input "**********"
click at [1103, 15] on span "Save" at bounding box center [1098, 18] width 26 height 11
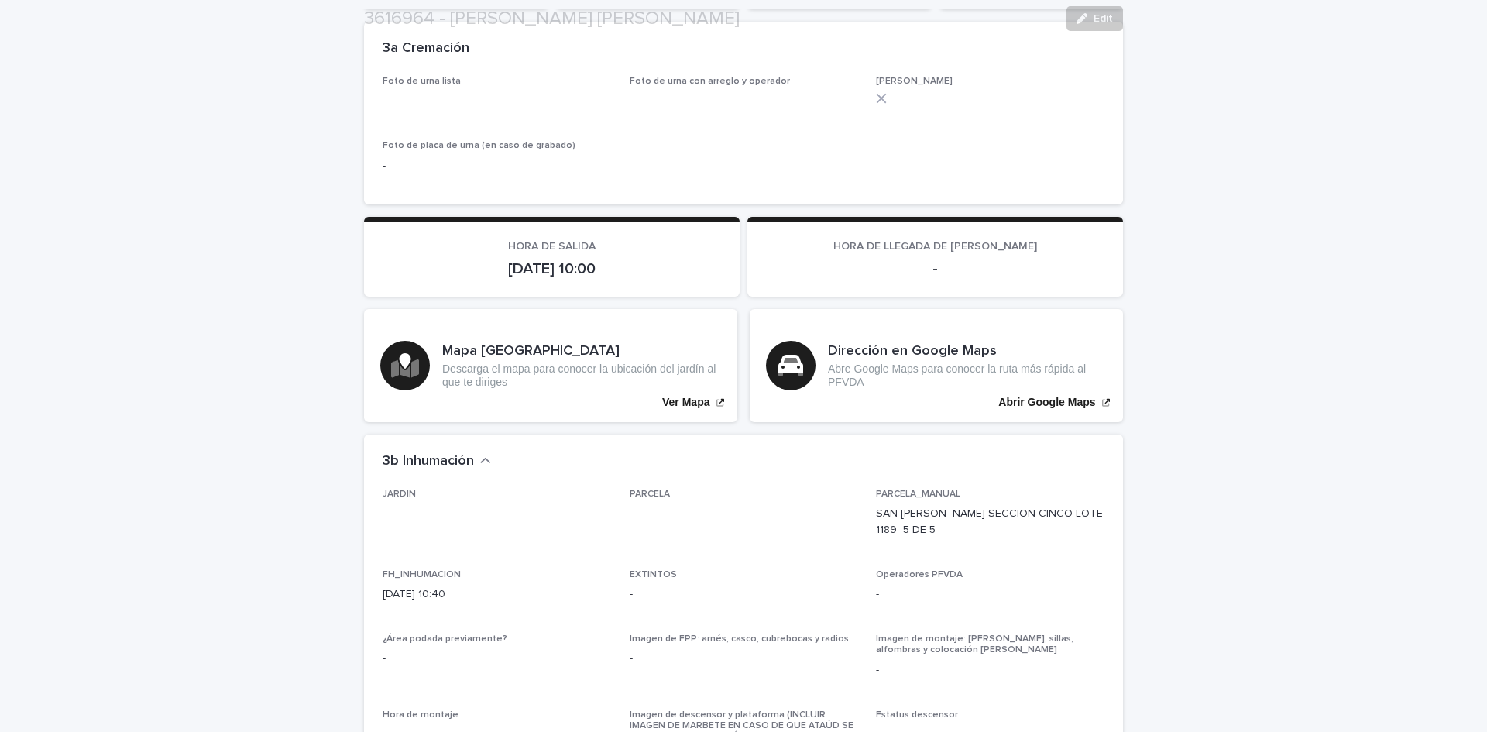
scroll to position [4188, 0]
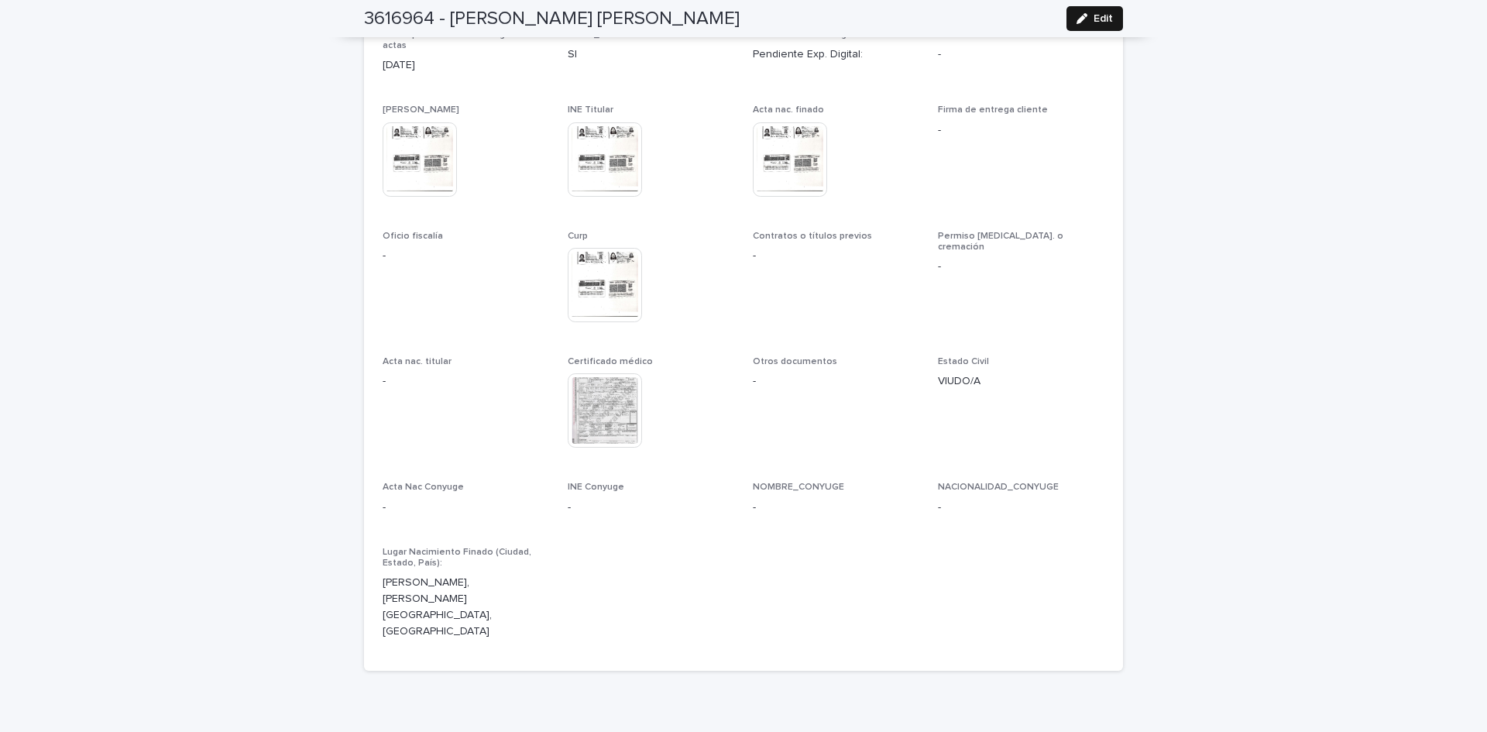
click at [1081, 17] on icon "button" at bounding box center [1082, 18] width 11 height 11
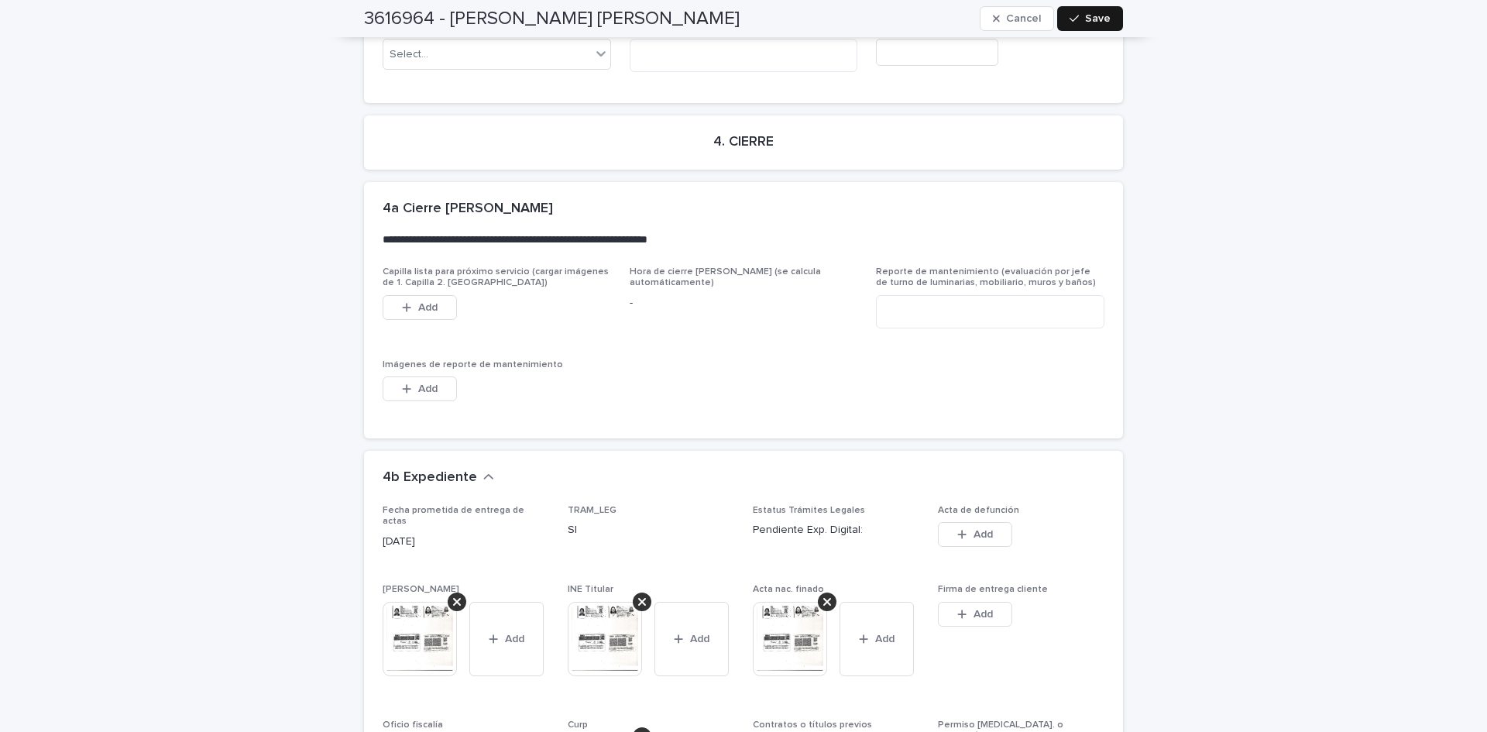
click at [1085, 18] on span "Save" at bounding box center [1098, 18] width 26 height 11
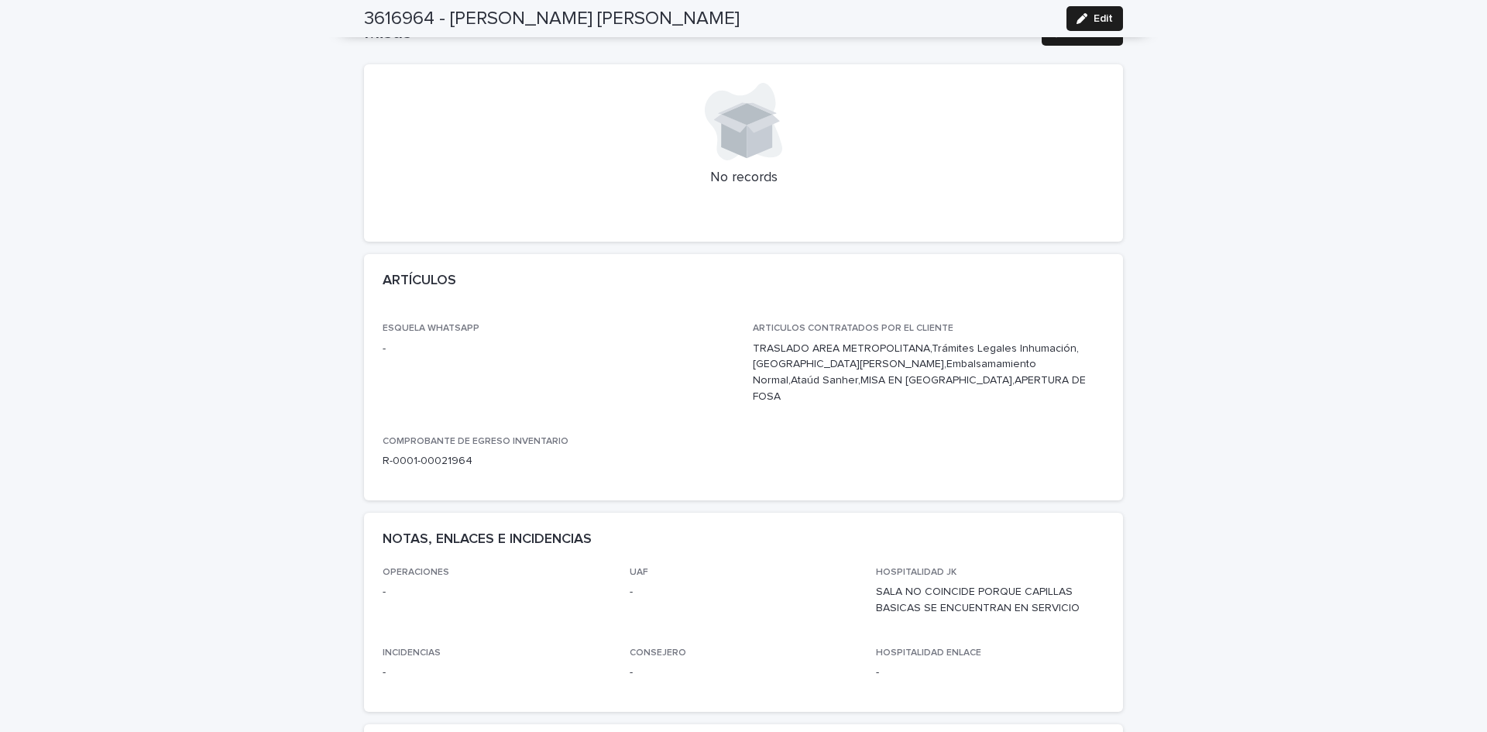
scroll to position [0, 0]
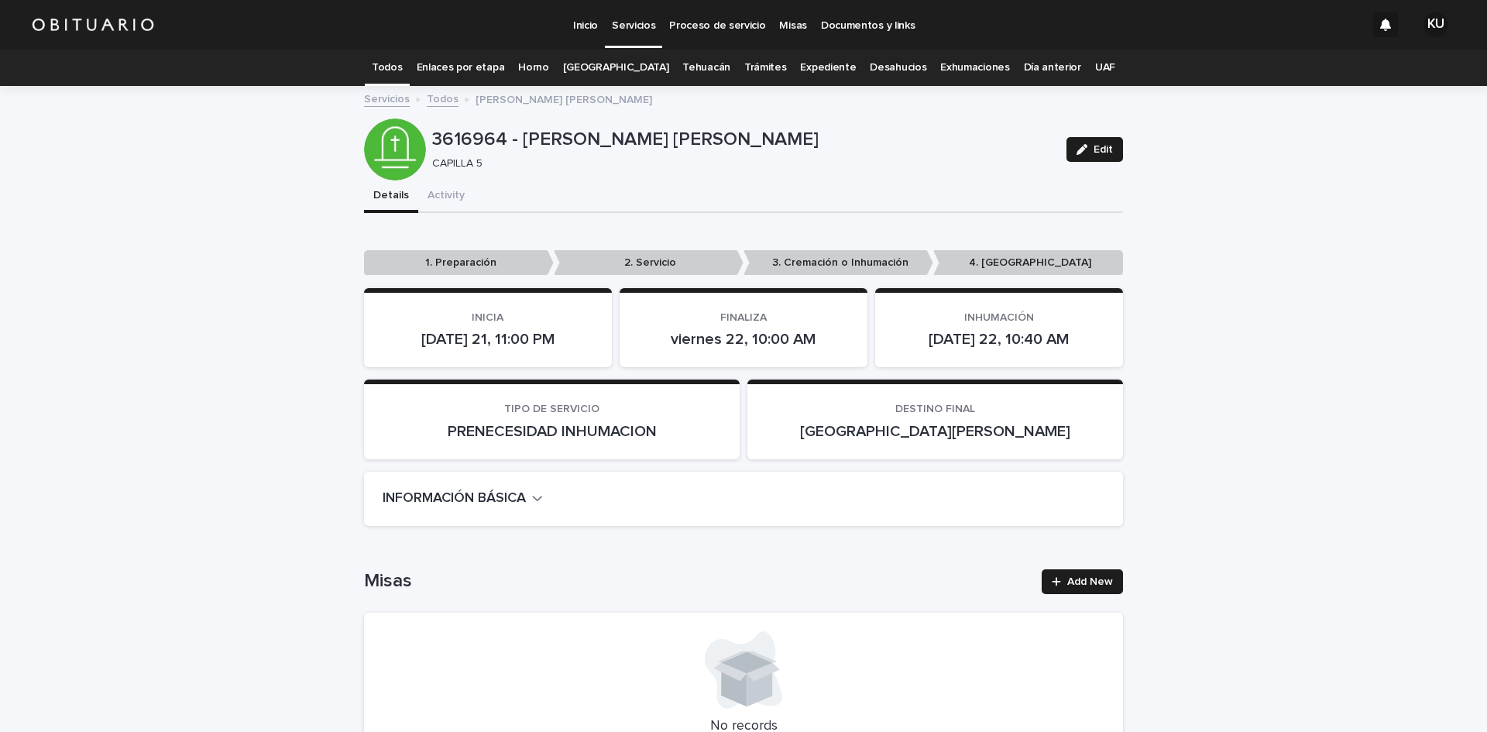
click at [402, 68] on link "Todos" at bounding box center [387, 68] width 30 height 36
